Goal: Task Accomplishment & Management: Manage account settings

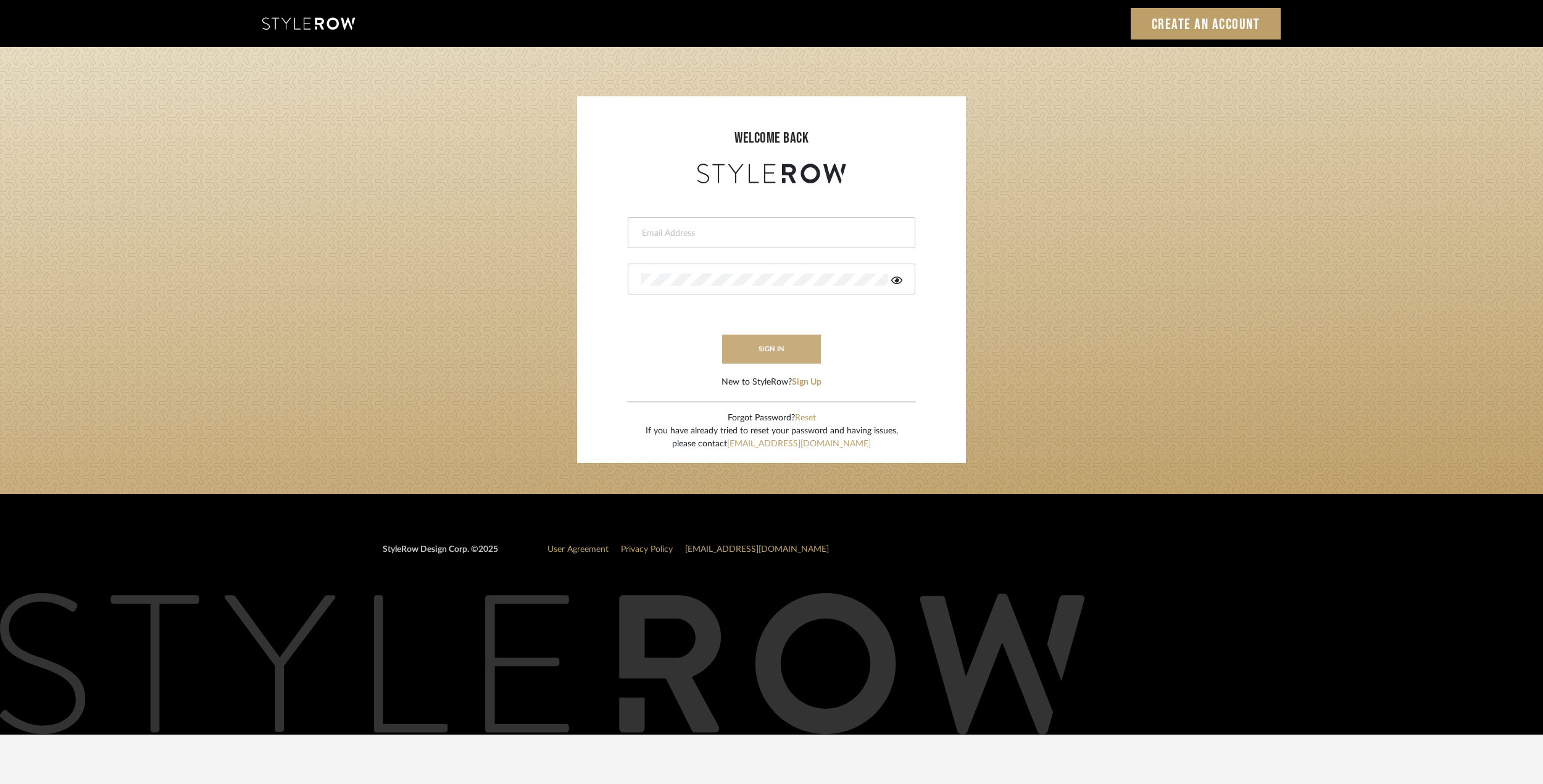
type input "victor@studiodb.com"
click at [760, 353] on button "sign in" at bounding box center [772, 349] width 99 height 29
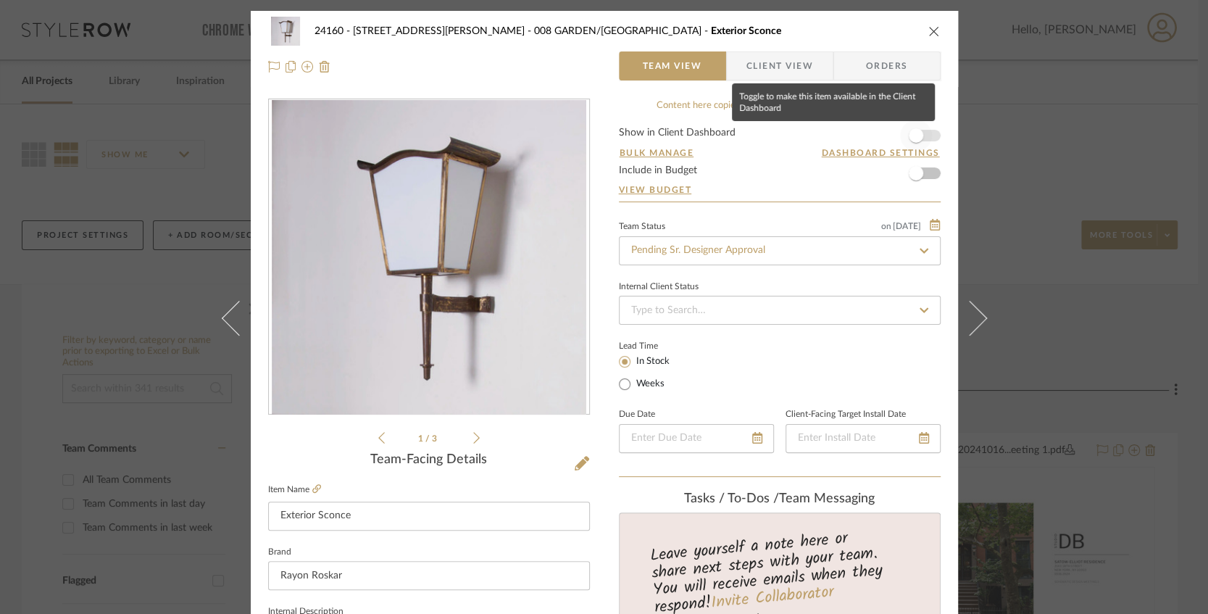
click at [915, 138] on span "button" at bounding box center [916, 135] width 14 height 14
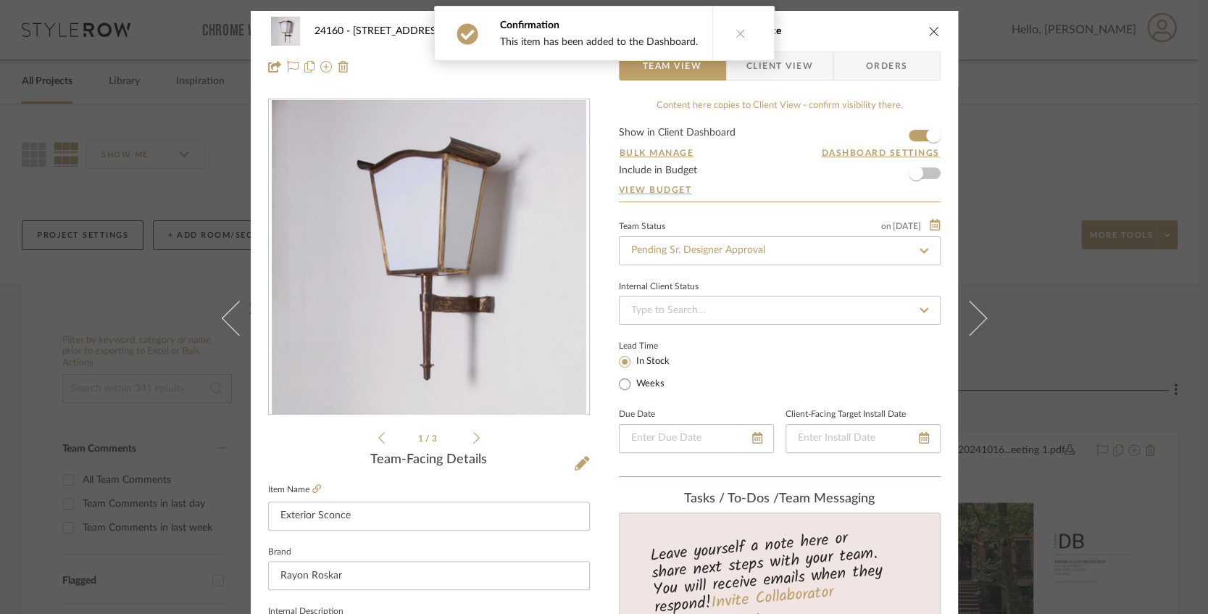
click at [744, 40] on button at bounding box center [740, 34] width 56 height 54
click at [757, 63] on span "Client View" at bounding box center [780, 65] width 67 height 29
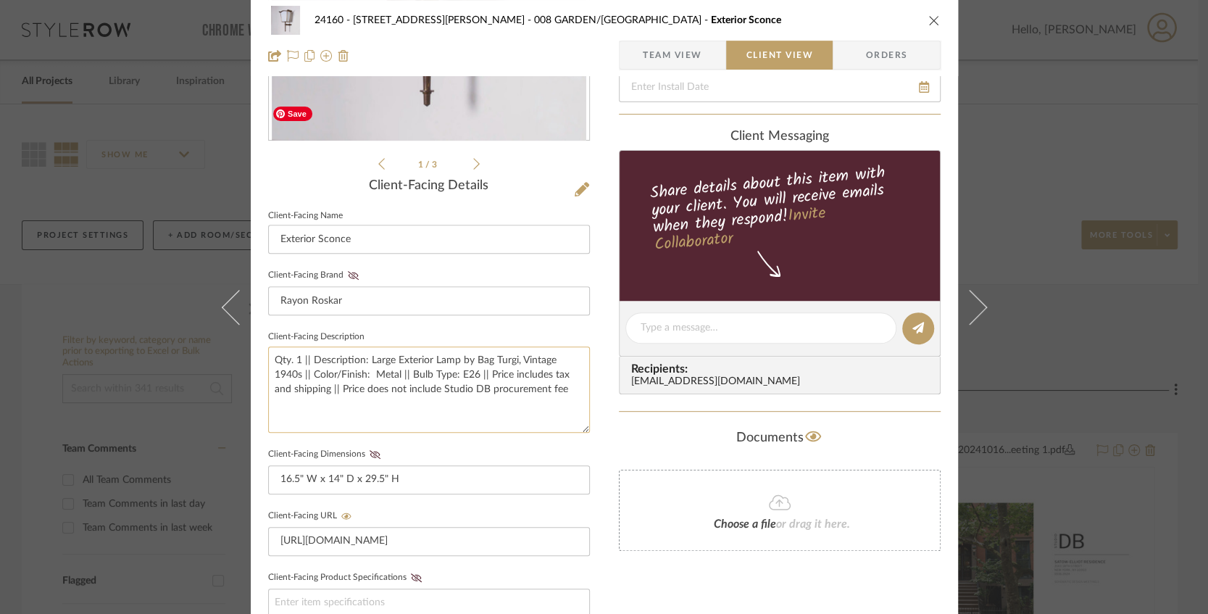
scroll to position [386, 0]
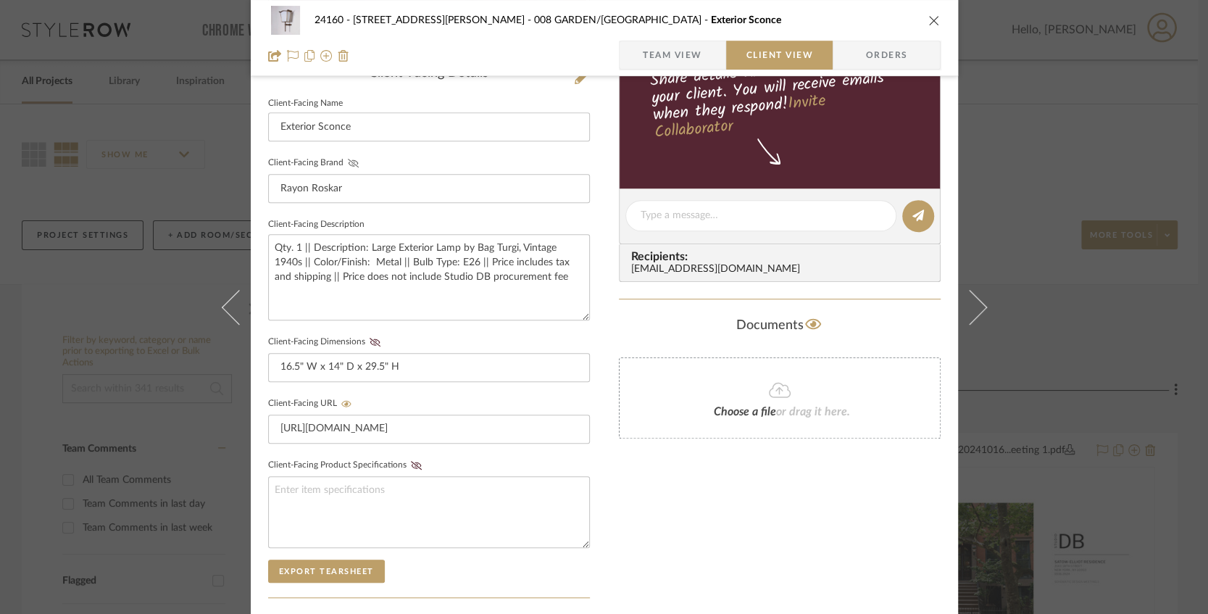
click at [344, 167] on button "Client-Facing Brand" at bounding box center [354, 163] width 20 height 10
click at [370, 338] on icon at bounding box center [375, 342] width 11 height 9
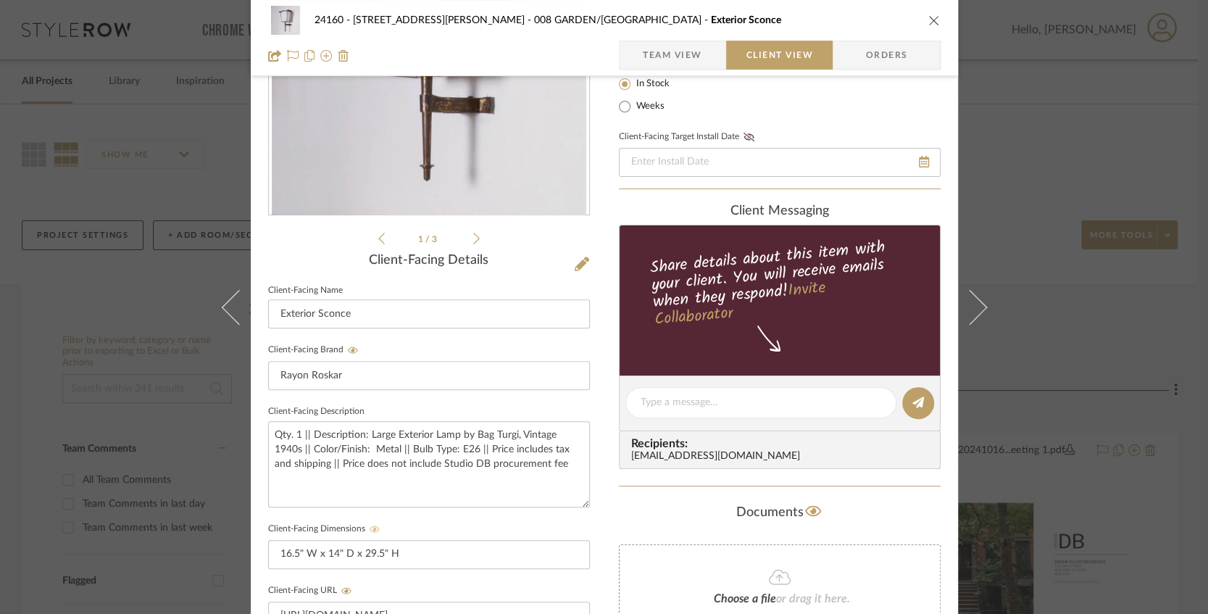
scroll to position [96, 0]
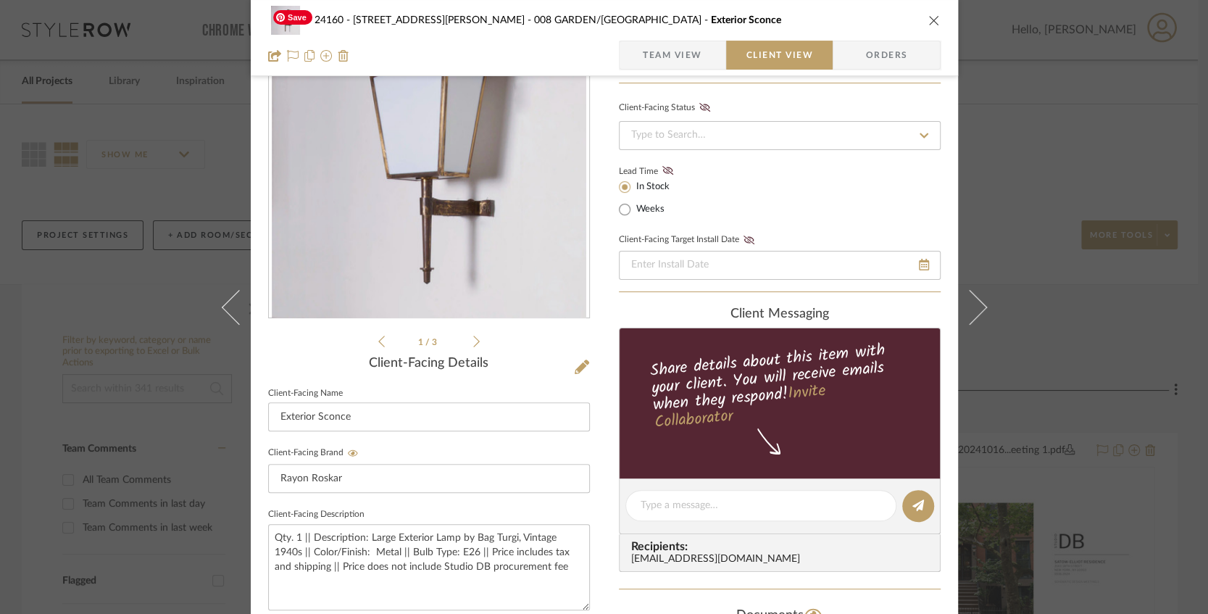
click at [473, 341] on icon at bounding box center [476, 341] width 7 height 13
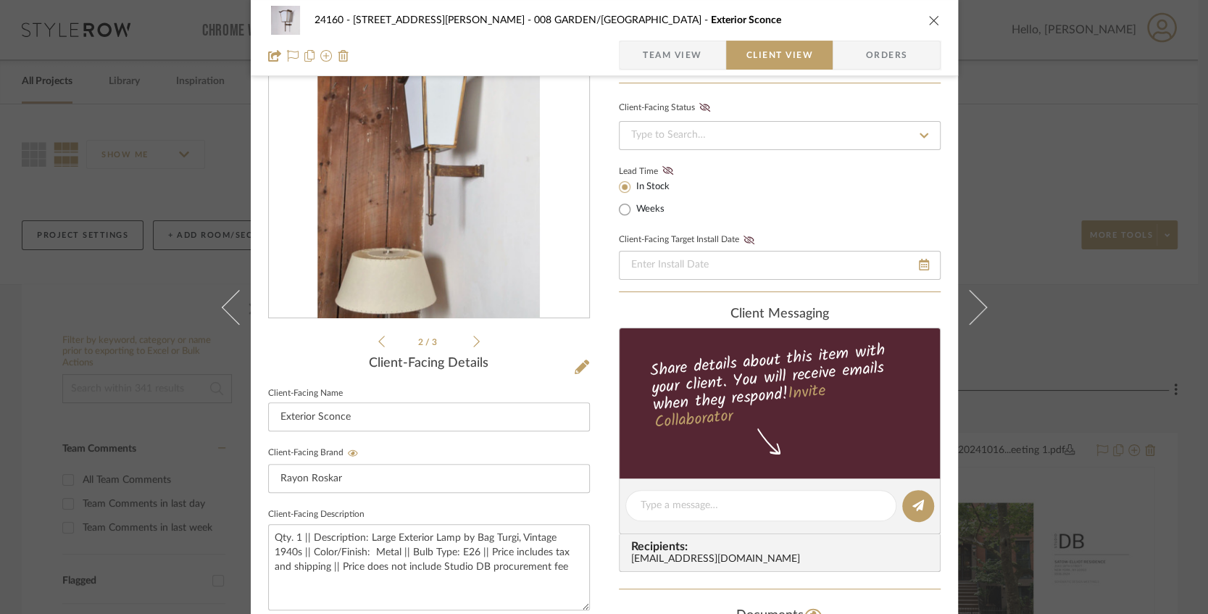
click at [473, 341] on icon at bounding box center [476, 341] width 7 height 13
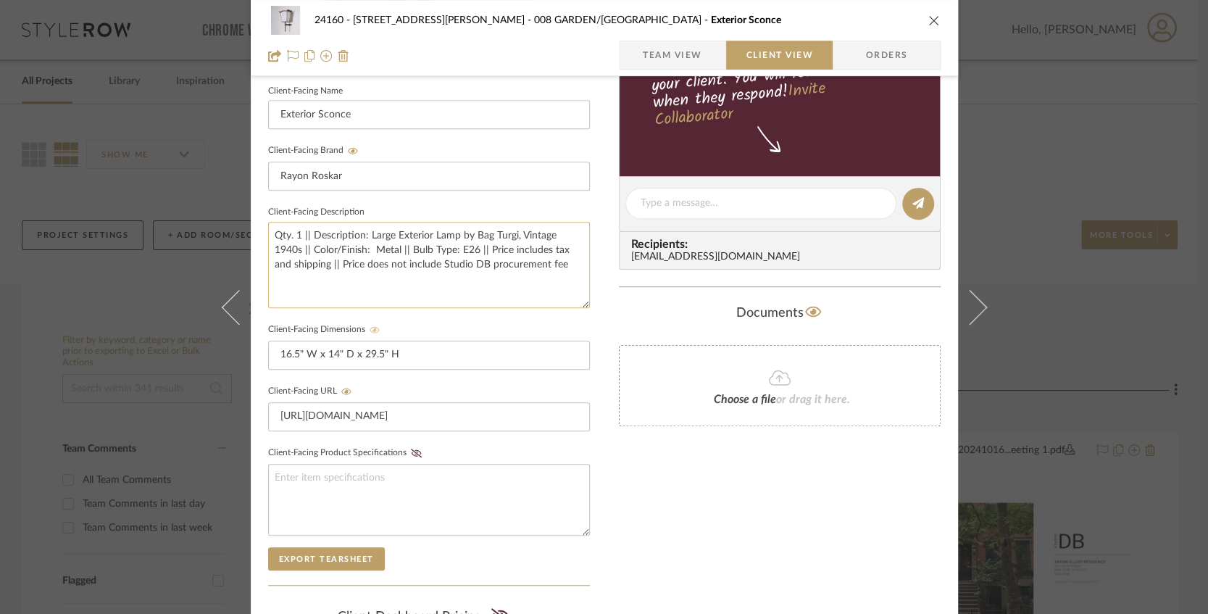
scroll to position [580, 0]
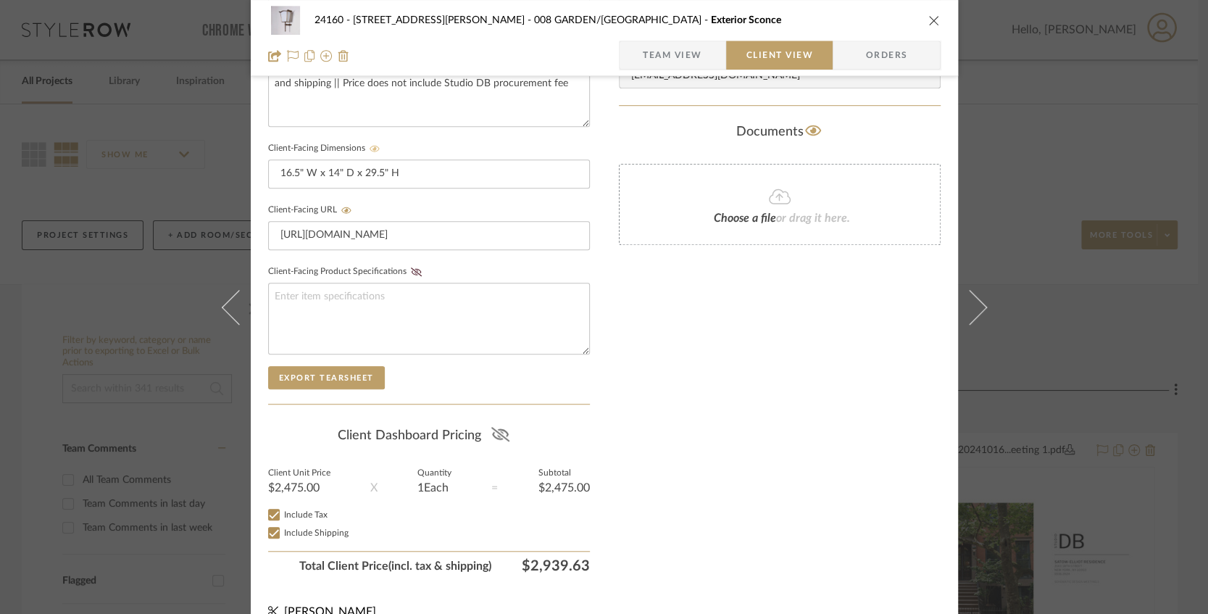
click at [498, 433] on icon at bounding box center [500, 434] width 18 height 14
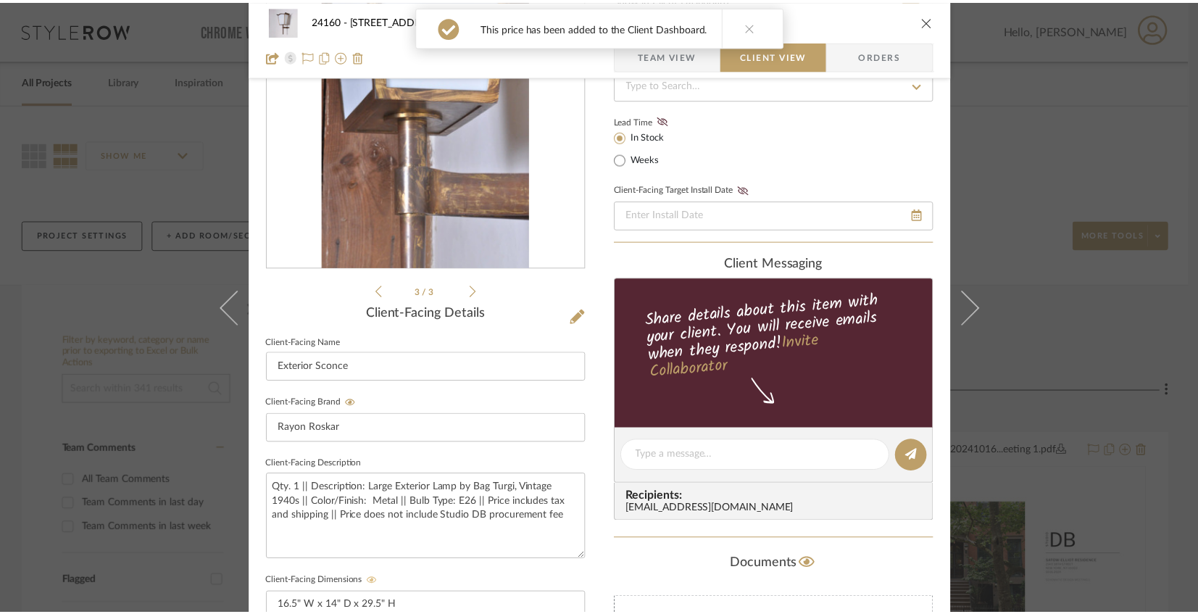
scroll to position [0, 0]
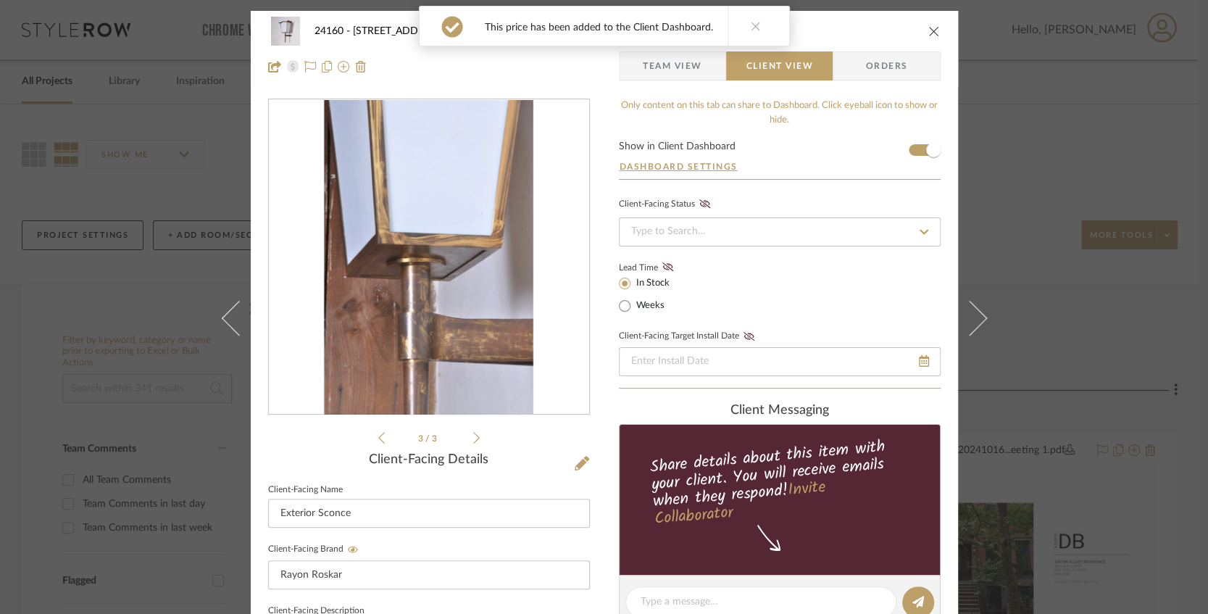
click at [649, 69] on span "Team View" at bounding box center [672, 65] width 59 height 29
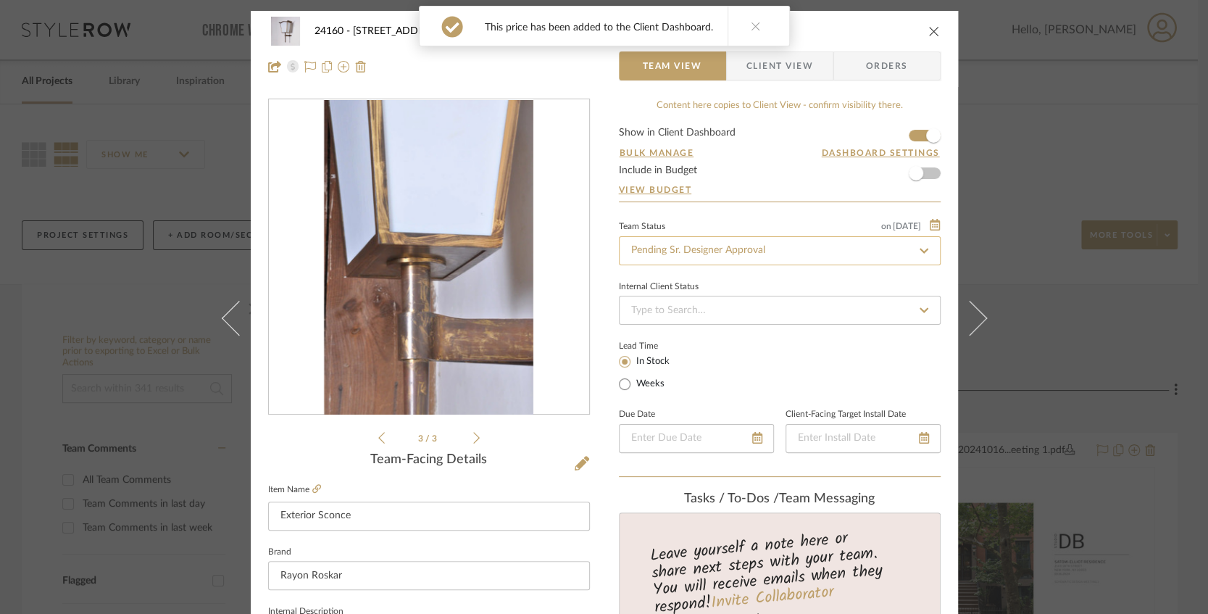
click at [680, 244] on input "Pending Sr. Designer Approval" at bounding box center [780, 250] width 322 height 29
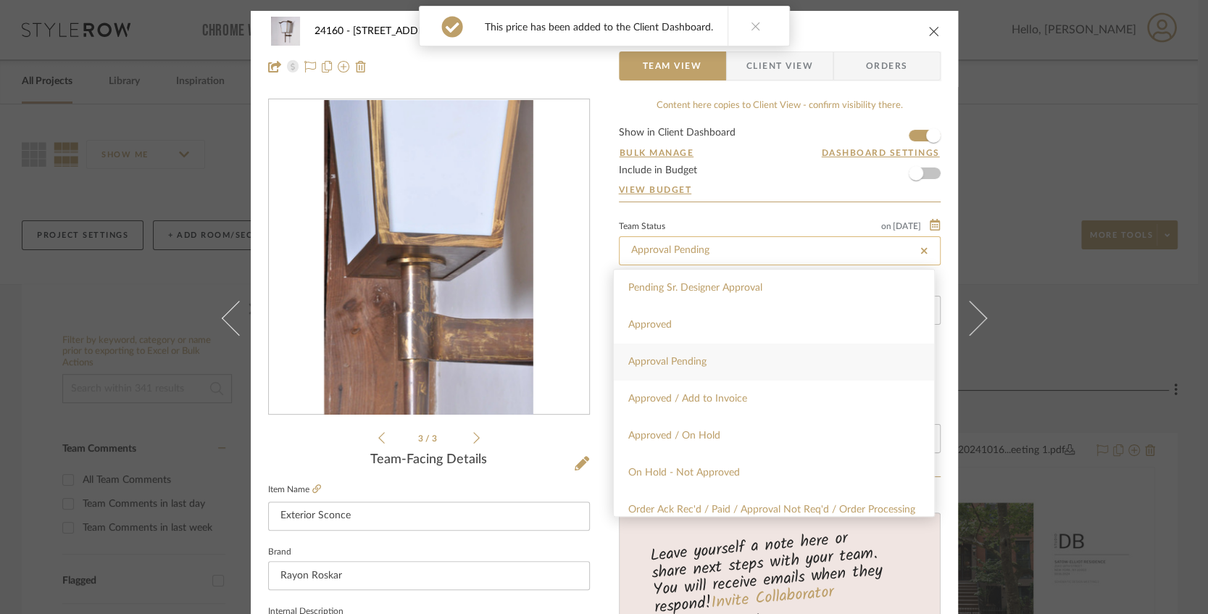
type input "Approval Pending"
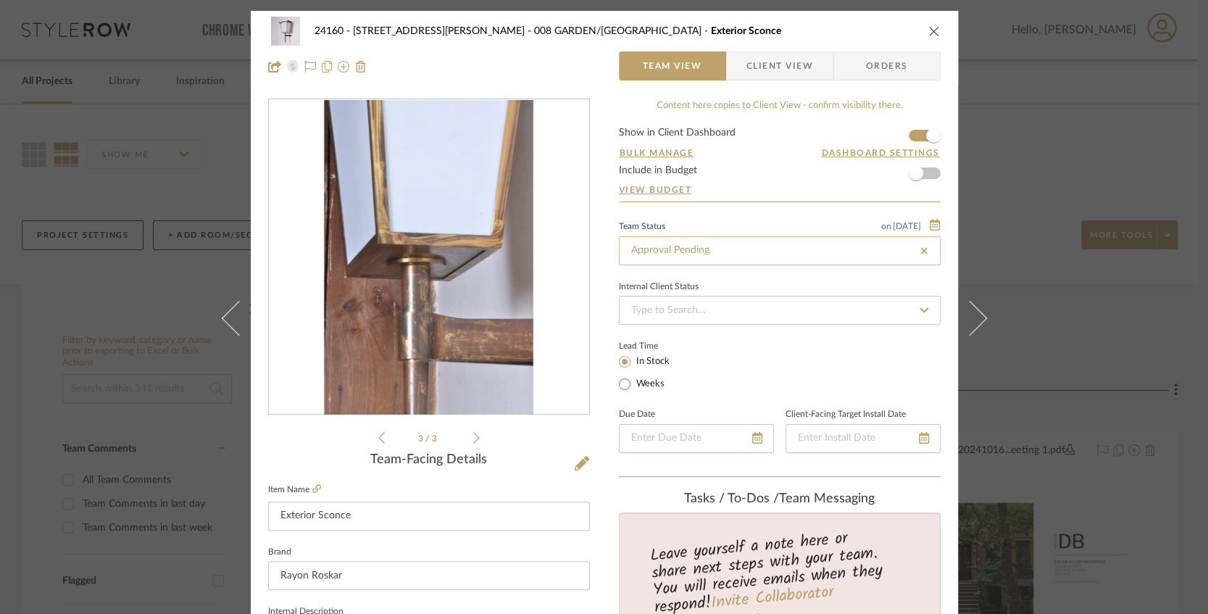
type input "Approval Pending"
click at [921, 26] on div "24160 - 214 E 18th Street - Satow Elliot 008 GARDEN/TERRACE Exterior Sconce" at bounding box center [604, 31] width 673 height 29
click at [928, 28] on icon "close" at bounding box center [934, 31] width 12 height 12
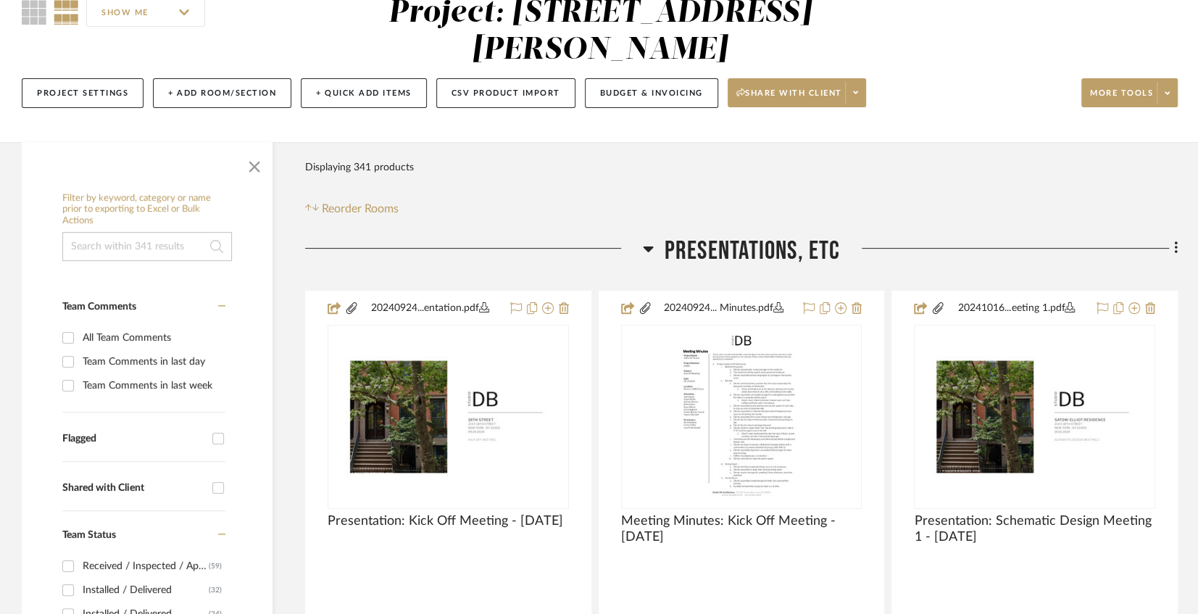
scroll to position [241, 0]
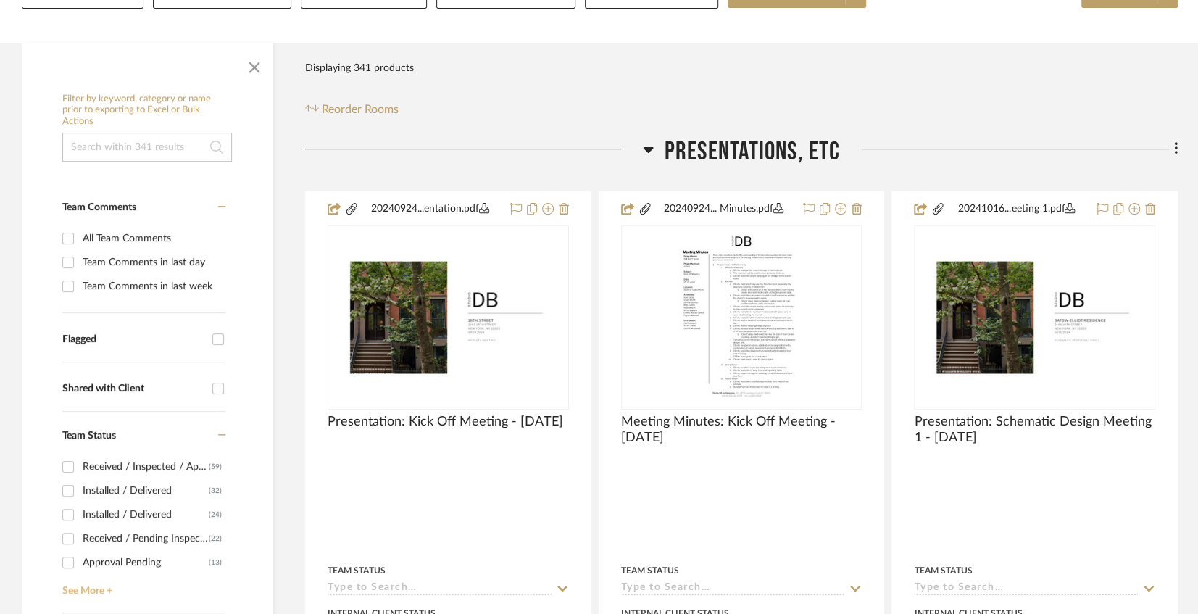
click at [93, 589] on link "See More +" at bounding box center [142, 585] width 167 height 23
